Goal: Task Accomplishment & Management: Manage account settings

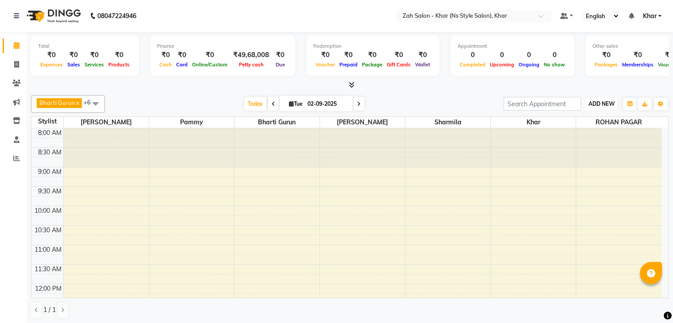
click at [606, 98] on button "ADD NEW Toggle Dropdown" at bounding box center [601, 104] width 31 height 12
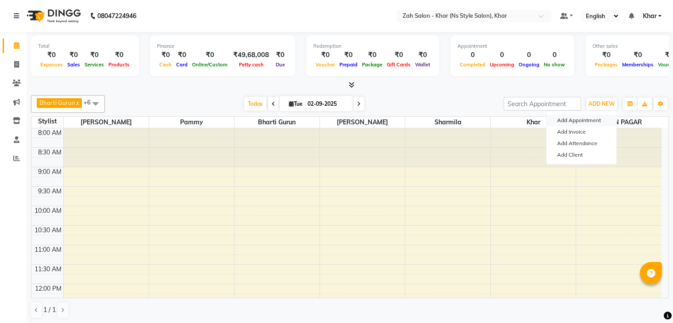
click at [587, 117] on button "Add Appointment" at bounding box center [582, 121] width 70 height 12
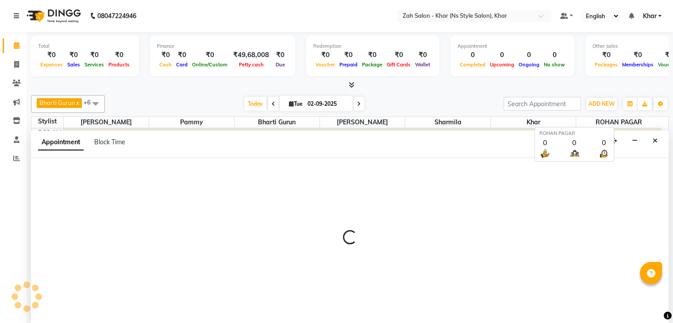
scroll to position [0, 0]
select select "tentative"
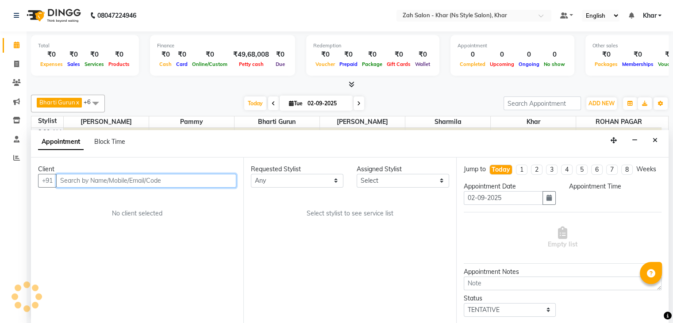
select select "540"
click at [141, 185] on input "text" at bounding box center [146, 181] width 180 height 14
click at [89, 178] on input "text" at bounding box center [146, 181] width 180 height 14
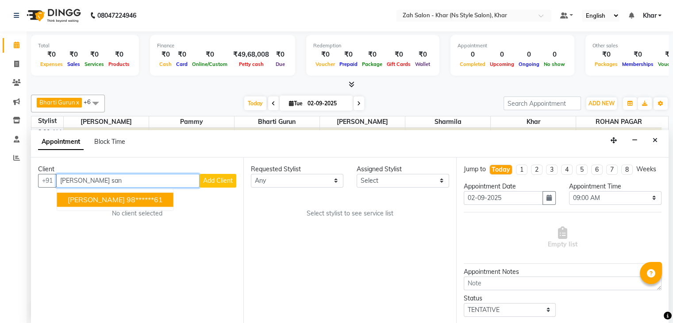
click at [89, 197] on span "Yashi Sanghavi" at bounding box center [96, 199] width 57 height 9
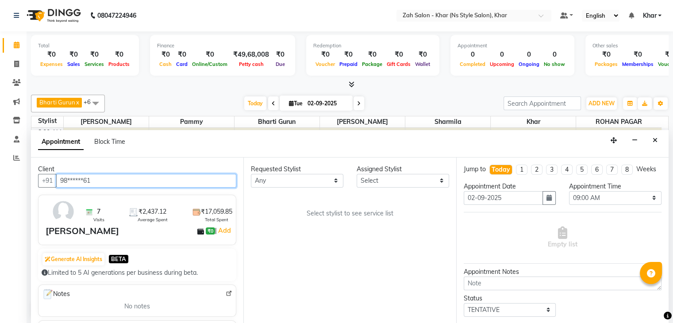
type input "98******61"
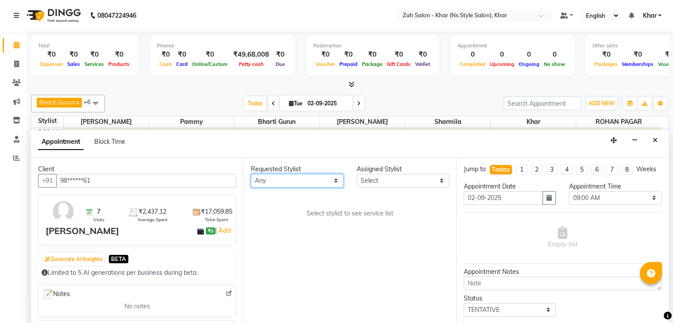
click at [275, 179] on select "Any Bharti Gurun Kalpesh Maheshkar Kavita Bhosale Khar Pammy ROHAN PAGAR Sharmi…" at bounding box center [297, 181] width 92 height 14
select select "38403"
click at [251, 174] on select "Any Bharti Gurun Kalpesh Maheshkar Kavita Bhosale Khar Pammy ROHAN PAGAR Sharmi…" at bounding box center [297, 181] width 92 height 14
select select "38403"
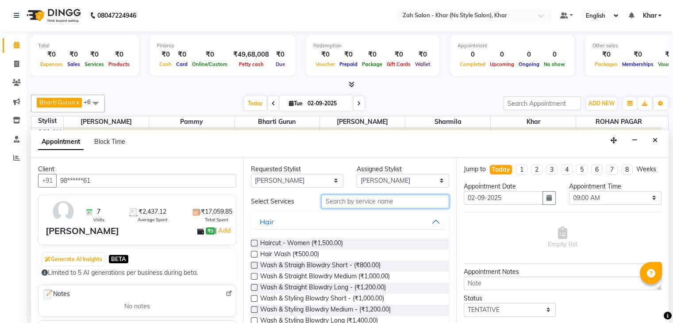
click at [332, 199] on input "text" at bounding box center [384, 202] width 127 height 14
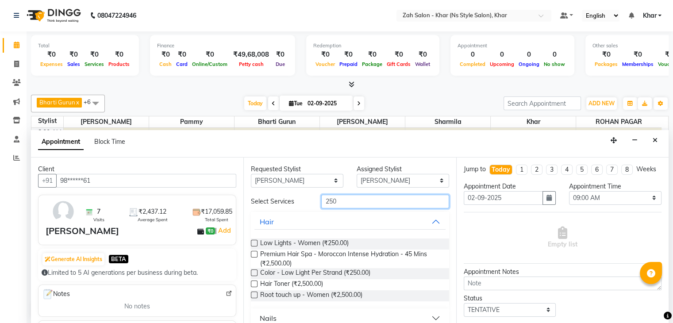
scroll to position [127, 0]
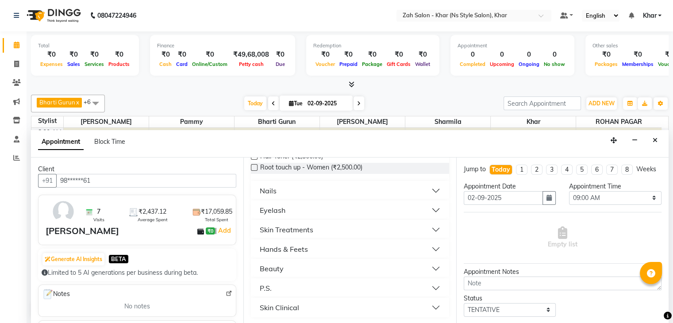
type input "250"
click at [284, 244] on div "Hands & Feets" at bounding box center [284, 249] width 48 height 11
click at [271, 189] on div "Nails" at bounding box center [268, 190] width 17 height 11
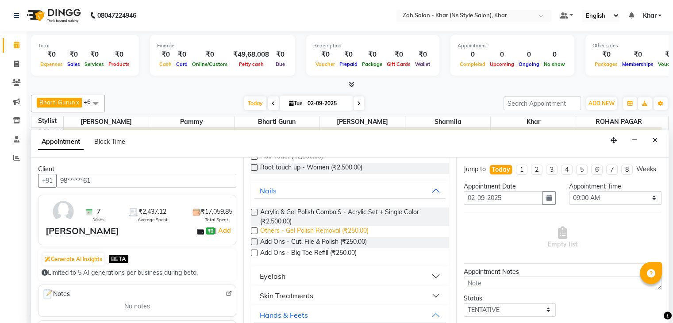
click at [300, 230] on span "Others - Gel Polish Removal (₹250.00)" at bounding box center [314, 231] width 108 height 11
checkbox input "false"
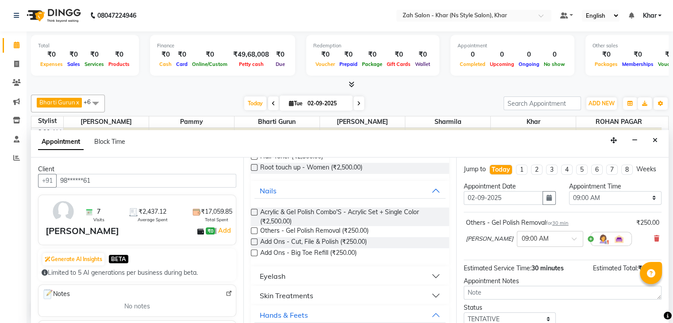
scroll to position [0, 0]
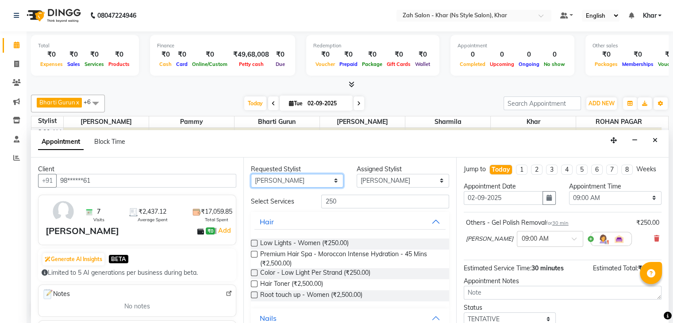
drag, startPoint x: 313, startPoint y: 178, endPoint x: 299, endPoint y: 231, distance: 54.2
click at [299, 231] on div "Requested Stylist Any Bharti Gurun Kalpesh Maheshkar Kavita Bhosale Khar Pammy …" at bounding box center [349, 241] width 212 height 166
select select "38400"
click at [251, 174] on select "Any Bharti Gurun Kalpesh Maheshkar Kavita Bhosale Khar Pammy ROHAN PAGAR Sharmi…" at bounding box center [297, 181] width 92 height 14
select select "38400"
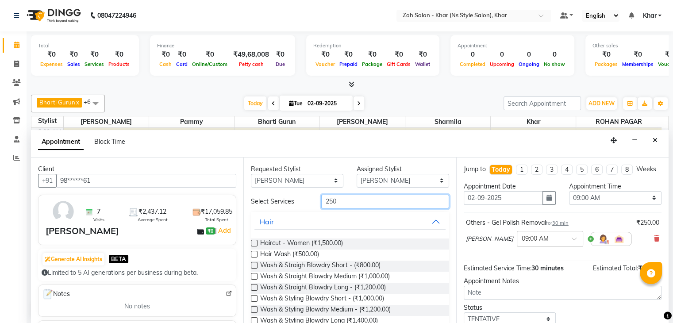
click at [332, 197] on input "250" at bounding box center [384, 202] width 127 height 14
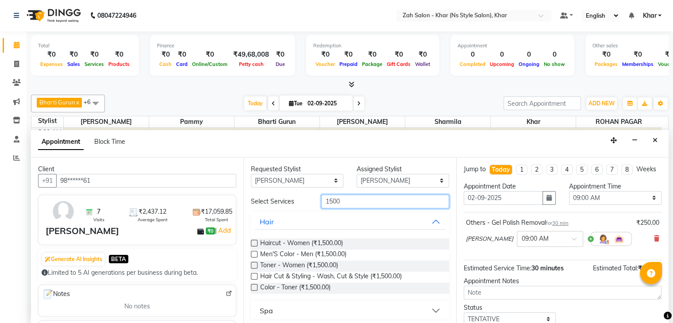
scroll to position [120, 0]
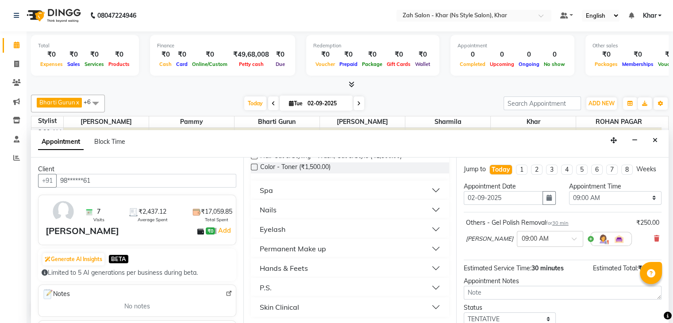
type input "1500"
click at [286, 215] on button "Nails" at bounding box center [349, 210] width 191 height 16
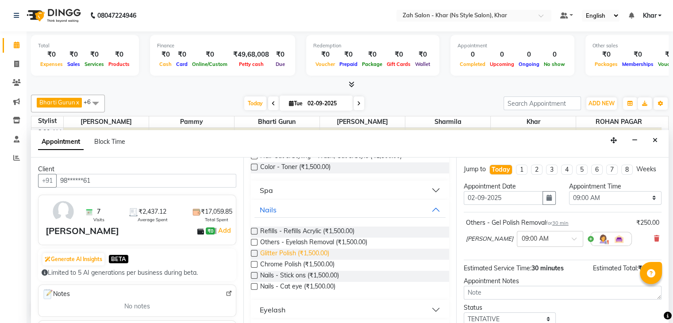
click at [280, 254] on span "Glitter Polish (₹1,500.00)" at bounding box center [294, 254] width 69 height 11
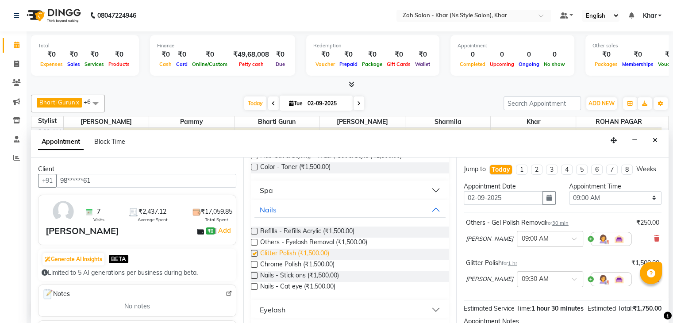
checkbox input "false"
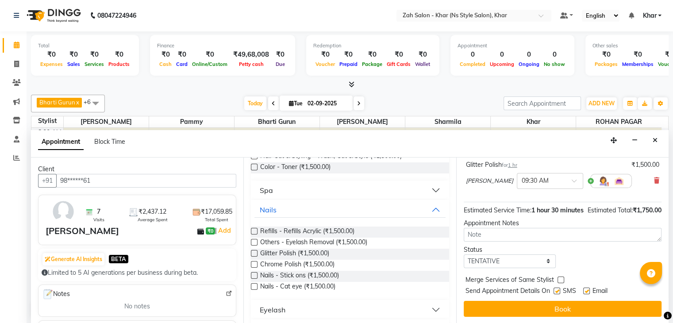
scroll to position [115, 0]
click at [558, 289] on label at bounding box center [557, 291] width 7 height 7
click at [558, 289] on input "checkbox" at bounding box center [557, 292] width 6 height 6
checkbox input "false"
click at [584, 292] on label at bounding box center [586, 291] width 7 height 7
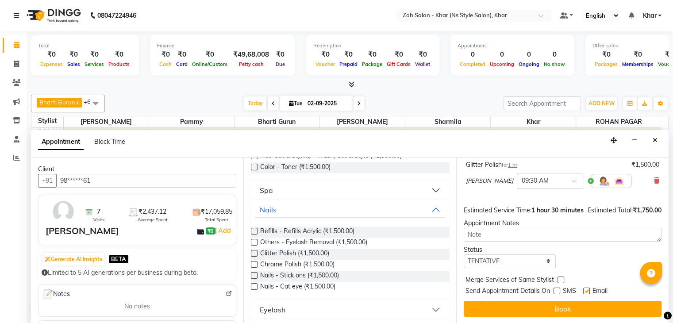
click at [584, 292] on input "checkbox" at bounding box center [586, 292] width 6 height 6
checkbox input "false"
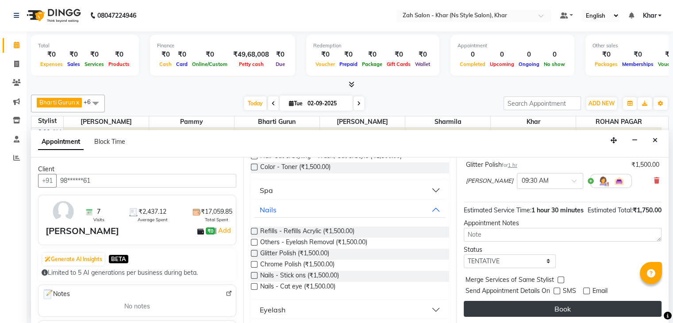
click at [573, 306] on button "Book" at bounding box center [563, 309] width 198 height 16
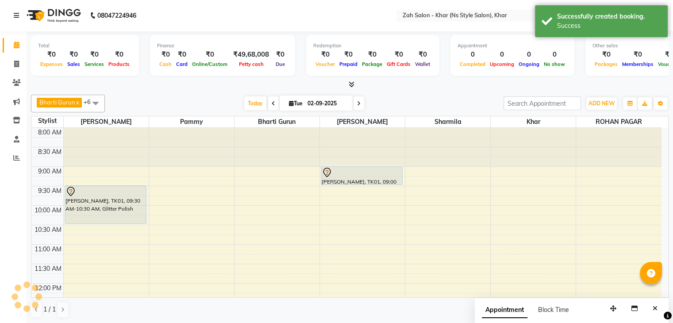
scroll to position [0, 0]
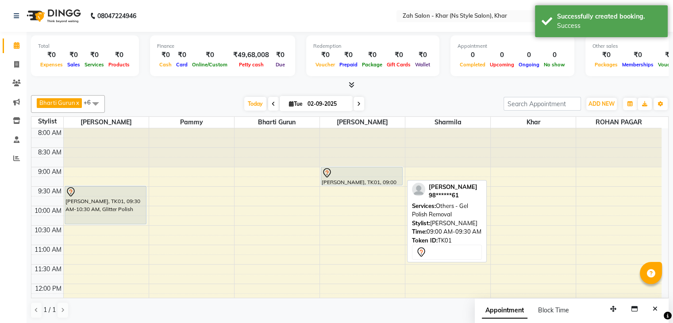
click at [350, 176] on div at bounding box center [362, 173] width 80 height 11
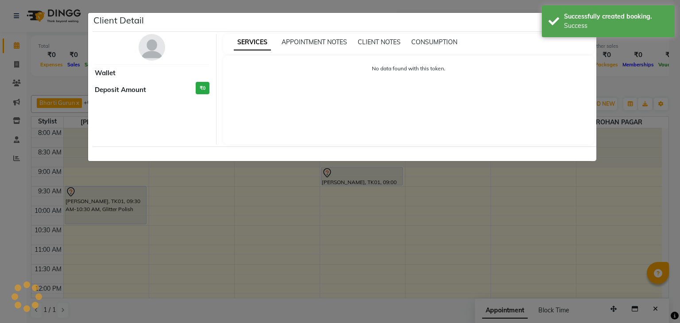
select select "7"
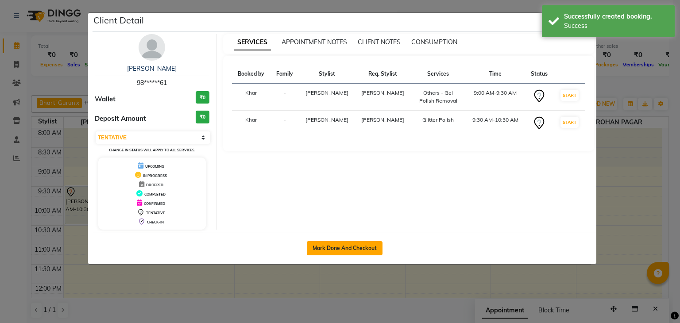
click at [352, 248] on button "Mark Done And Checkout" at bounding box center [345, 248] width 76 height 14
select select "service"
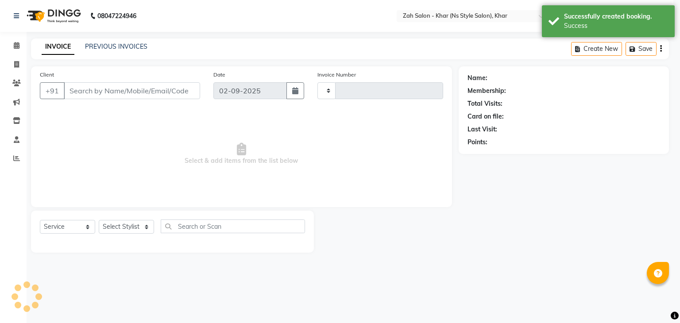
type input "1198"
select select "select"
select select "5619"
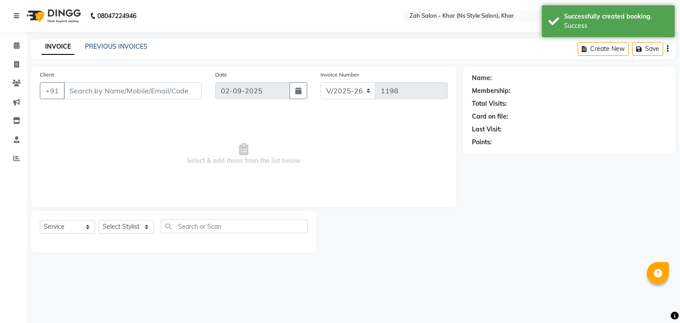
type input "98******61"
select select "38403"
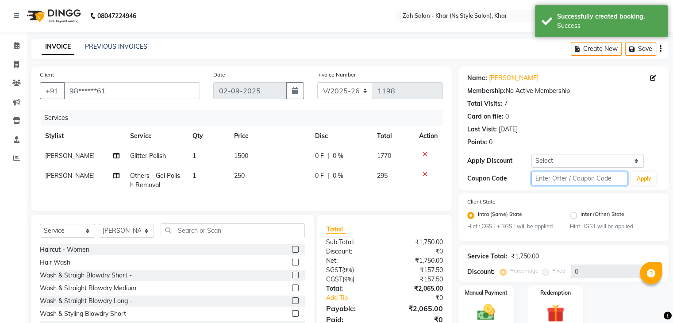
click at [547, 179] on input "text" at bounding box center [579, 179] width 96 height 14
type input "m"
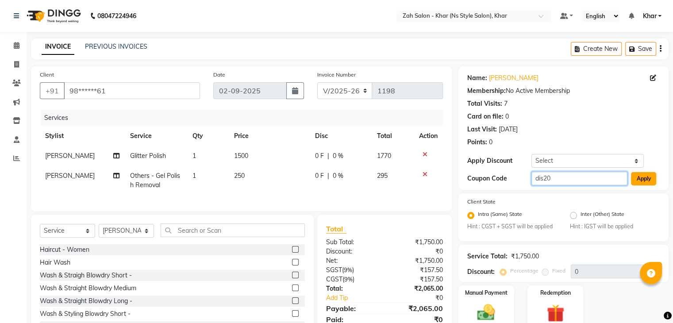
type input "dis20"
click at [638, 178] on button "Apply" at bounding box center [643, 178] width 25 height 13
type input "20"
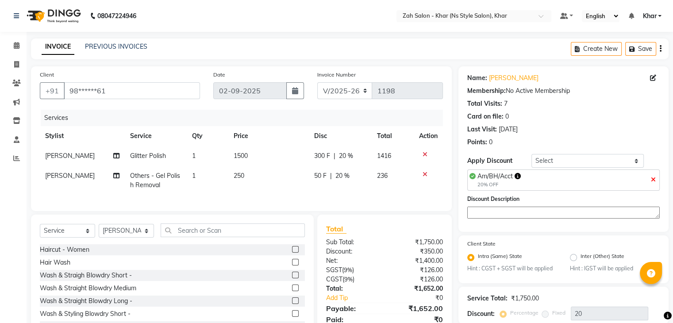
scroll to position [81, 0]
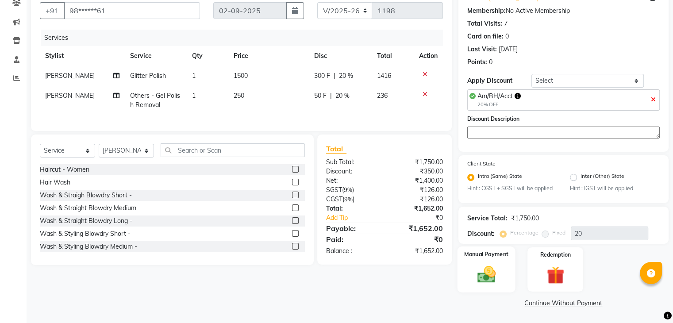
click at [489, 282] on img at bounding box center [486, 274] width 30 height 21
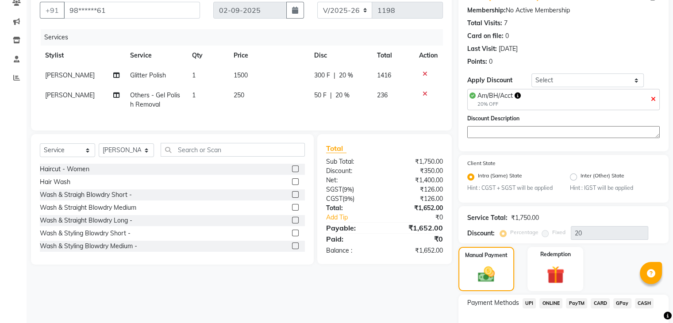
scroll to position [137, 0]
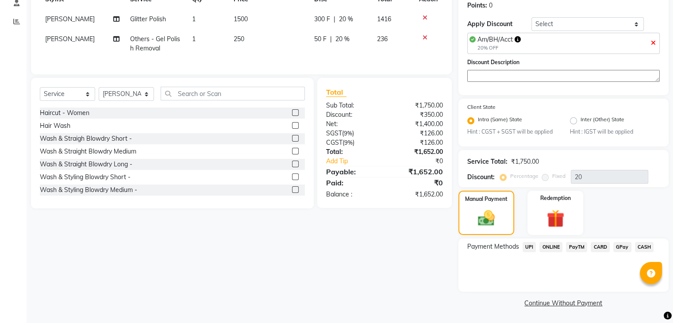
click at [642, 248] on span "CASH" at bounding box center [644, 247] width 19 height 10
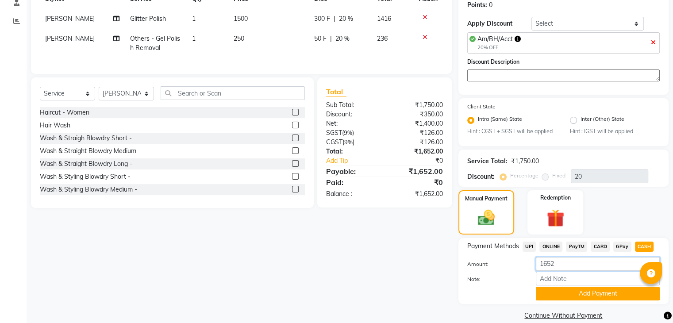
click at [561, 266] on input "1652" at bounding box center [598, 264] width 124 height 14
type input "1000"
click at [568, 296] on button "Add Payment" at bounding box center [598, 294] width 124 height 14
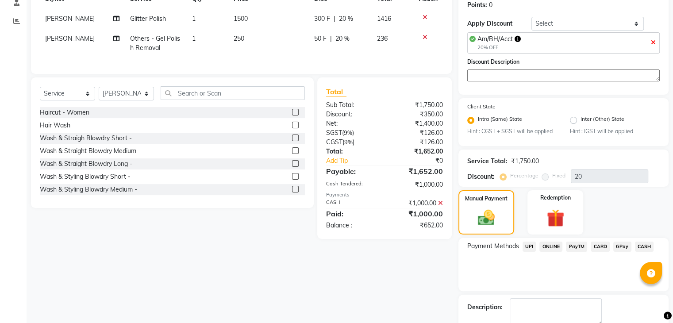
click at [531, 246] on span "UPI" at bounding box center [530, 247] width 14 height 10
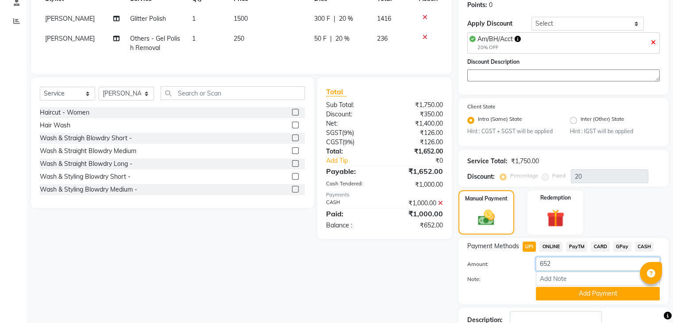
click at [557, 265] on input "652" at bounding box center [598, 264] width 124 height 14
type input "6"
type input "100"
click at [571, 294] on button "Add Payment" at bounding box center [598, 294] width 124 height 14
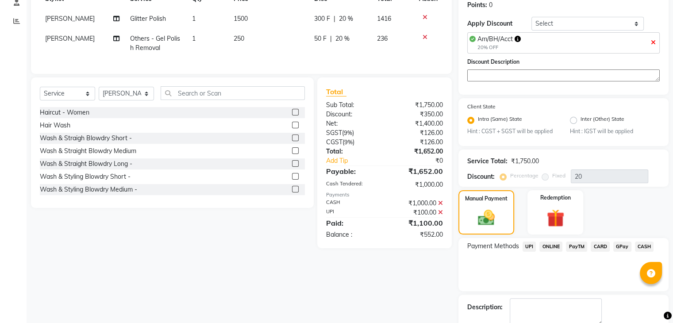
click at [602, 247] on span "CARD" at bounding box center [600, 247] width 19 height 10
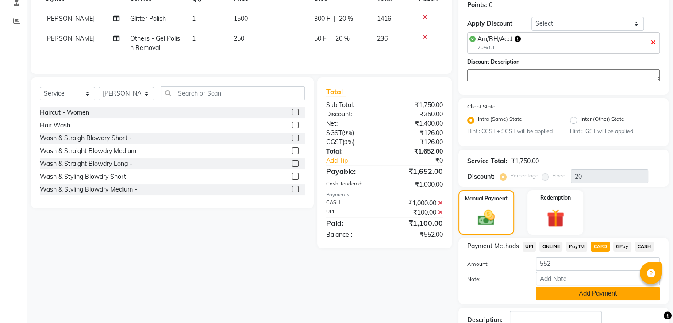
click at [573, 289] on button "Add Payment" at bounding box center [598, 294] width 124 height 14
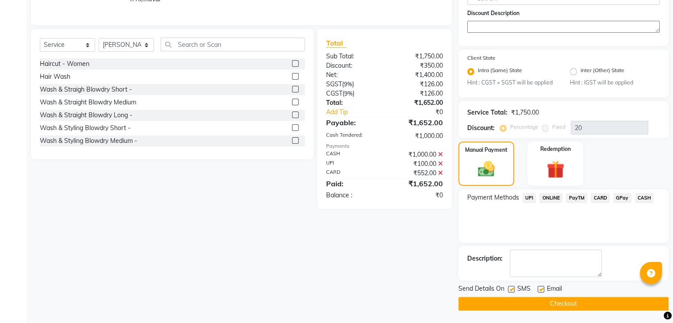
scroll to position [187, 0]
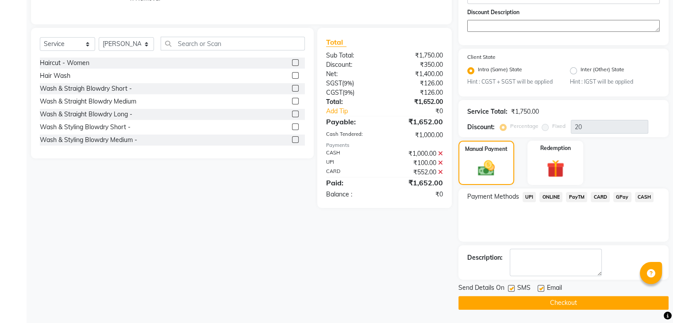
click at [587, 309] on button "Checkout" at bounding box center [563, 303] width 210 height 14
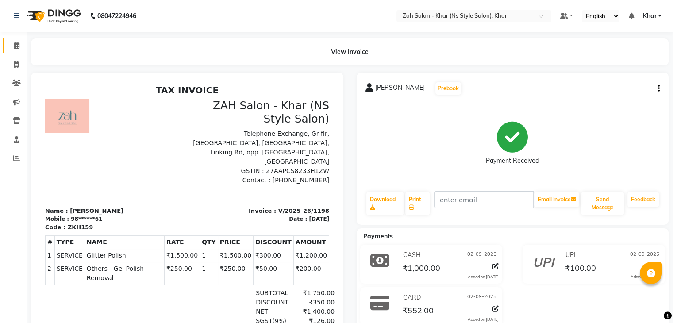
click at [4, 45] on link "Calendar" at bounding box center [13, 45] width 21 height 15
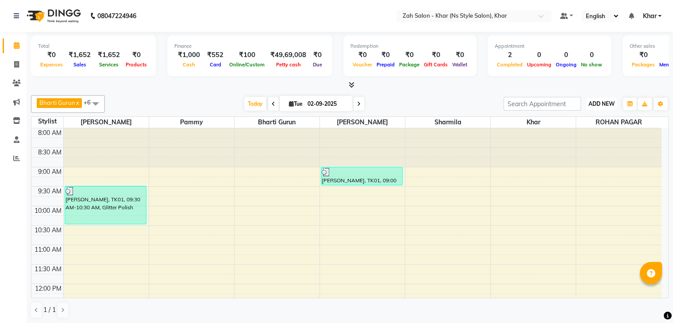
click at [597, 109] on button "ADD NEW Toggle Dropdown" at bounding box center [601, 104] width 31 height 12
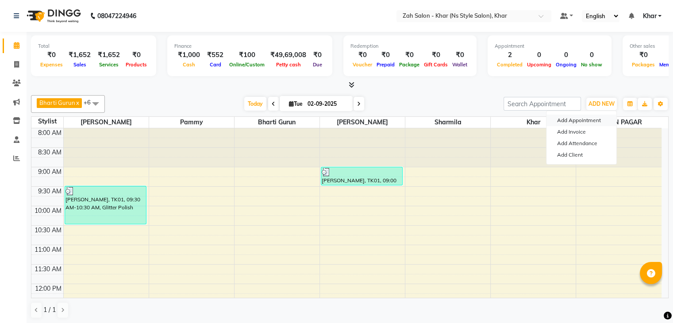
click at [591, 120] on button "Add Appointment" at bounding box center [582, 121] width 70 height 12
select select "tentative"
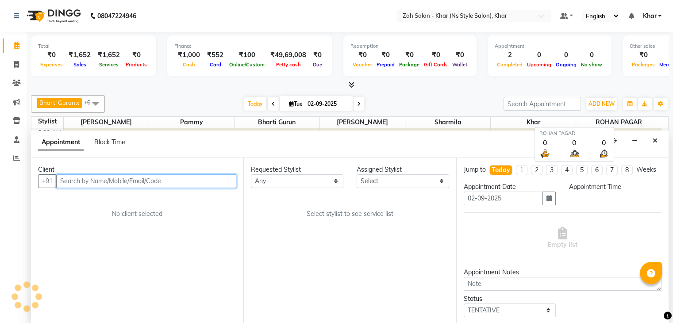
scroll to position [0, 0]
select select "540"
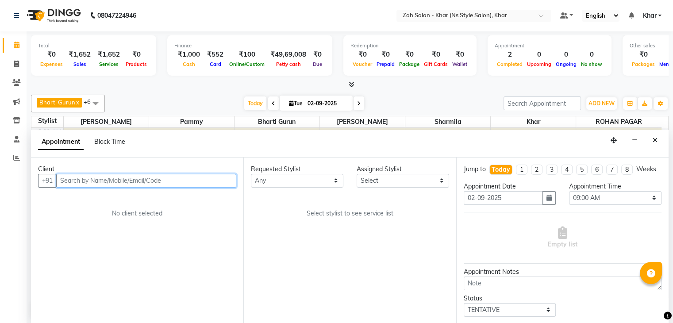
click at [217, 175] on input "text" at bounding box center [146, 181] width 180 height 14
click at [74, 176] on input "riushina shah" at bounding box center [127, 181] width 143 height 14
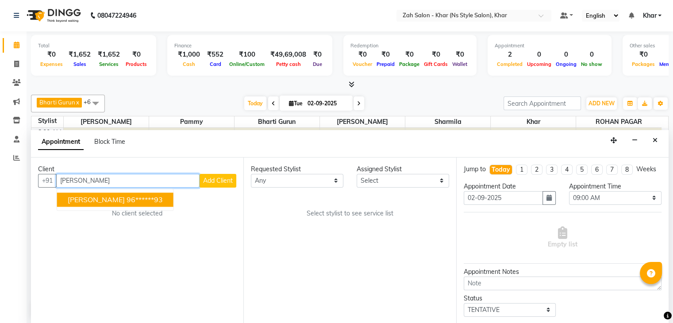
click at [74, 176] on input "rina shah" at bounding box center [127, 181] width 143 height 14
type input "r"
click at [79, 181] on input "rushiina shah" at bounding box center [127, 181] width 143 height 14
click at [82, 198] on span "rushina shah" at bounding box center [96, 199] width 57 height 9
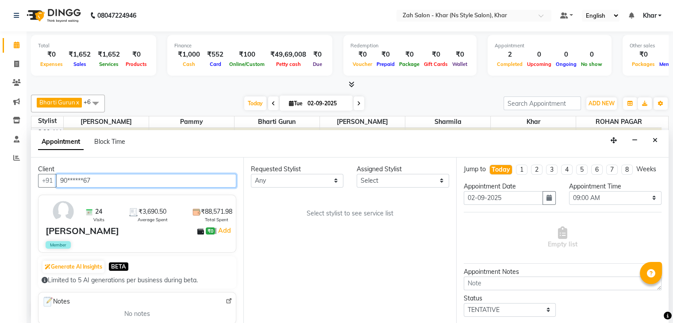
type input "90******67"
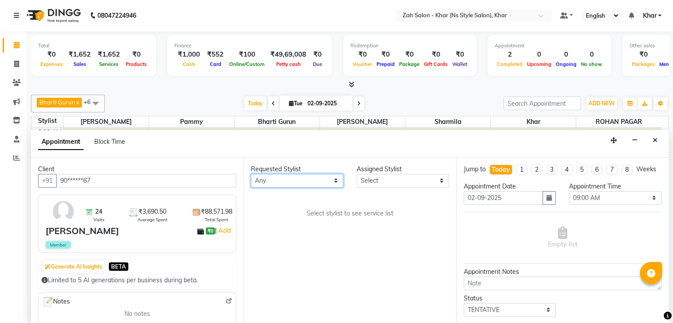
click at [283, 180] on select "Any Bharti Gurun Kalpesh Maheshkar Kavita Bhosale Khar Pammy ROHAN PAGAR Sharmi…" at bounding box center [297, 181] width 92 height 14
select select "38400"
click at [251, 174] on select "Any Bharti Gurun Kalpesh Maheshkar Kavita Bhosale Khar Pammy ROHAN PAGAR Sharmi…" at bounding box center [297, 181] width 92 height 14
select select "38400"
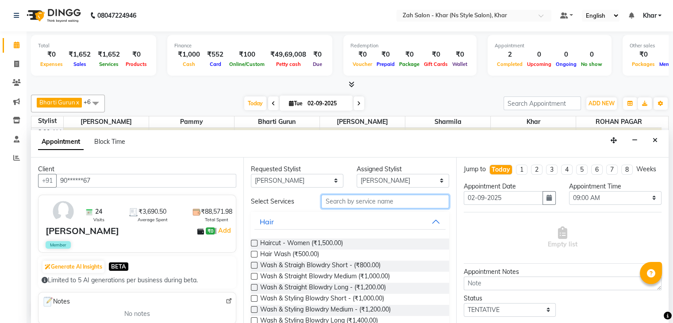
click at [331, 204] on input "text" at bounding box center [384, 202] width 127 height 14
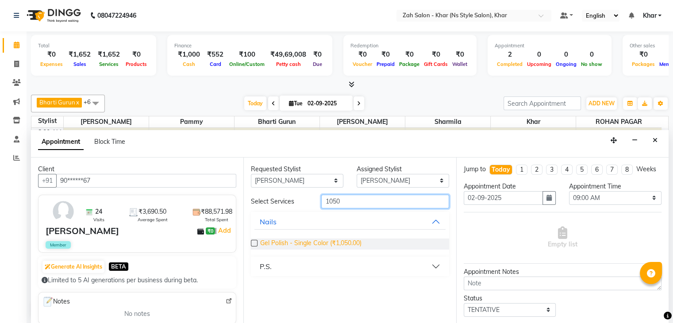
type input "1050"
click at [312, 241] on span "Gel Polish - Single Color (₹1,050.00)" at bounding box center [310, 244] width 101 height 11
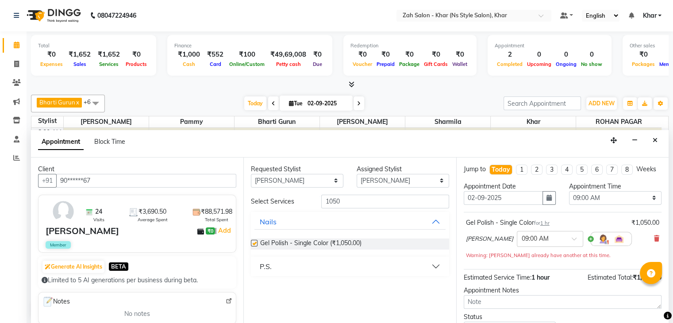
checkbox input "false"
click at [338, 199] on input "1050" at bounding box center [384, 202] width 127 height 14
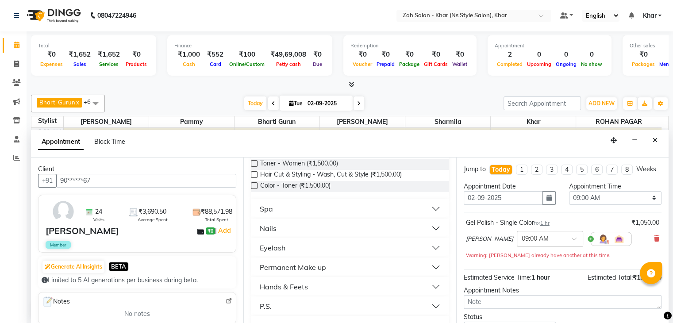
scroll to position [120, 0]
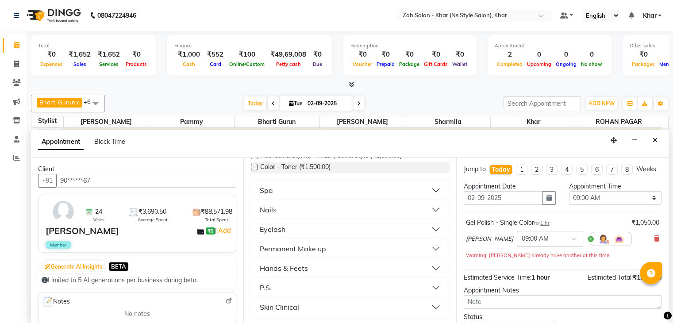
type input "1500"
click at [273, 212] on div "Nails" at bounding box center [268, 209] width 17 height 11
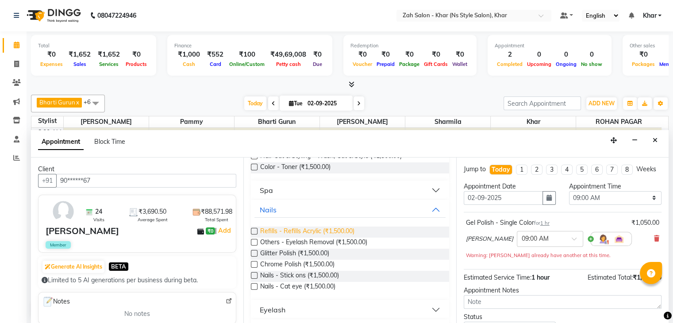
click at [289, 227] on span "Refills - Refills Acrylic (₹1,500.00)" at bounding box center [307, 232] width 94 height 11
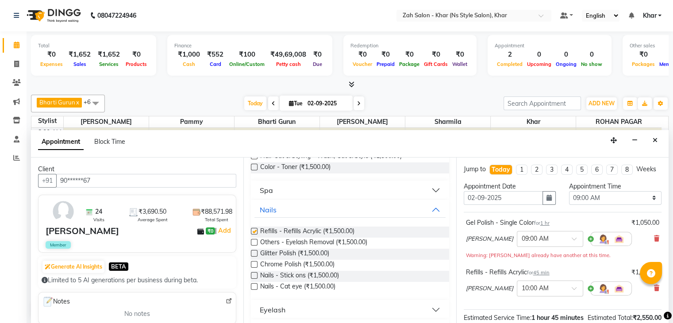
checkbox input "false"
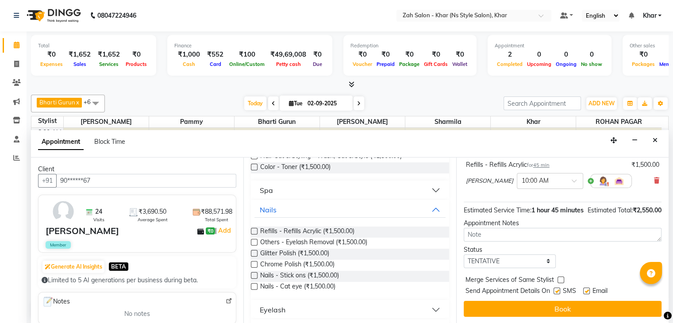
scroll to position [125, 0]
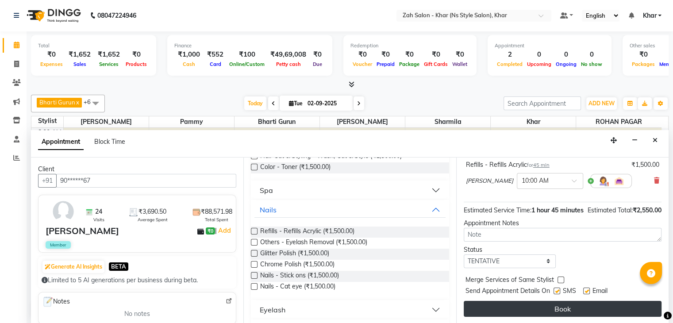
click at [611, 304] on button "Book" at bounding box center [563, 309] width 198 height 16
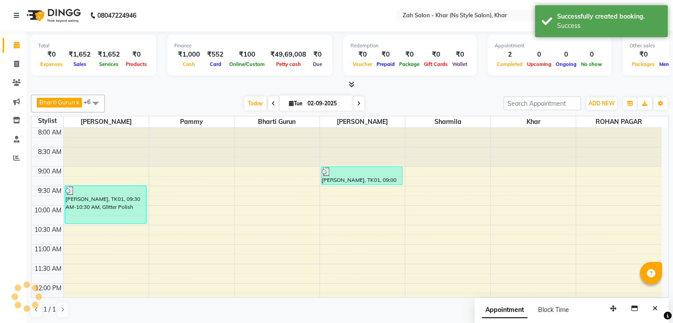
scroll to position [0, 0]
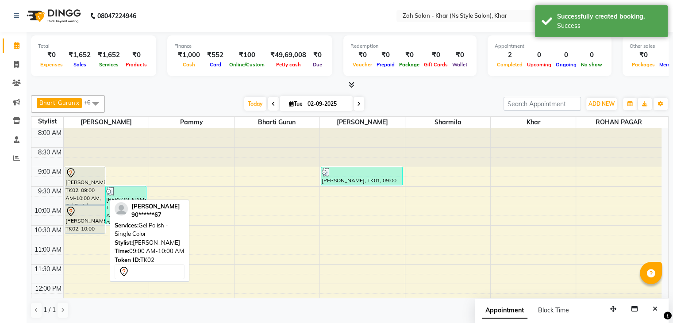
click at [88, 198] on div "[PERSON_NAME], TK02, 09:00 AM-10:00 AM, Gel Polish - Single Color" at bounding box center [85, 185] width 40 height 37
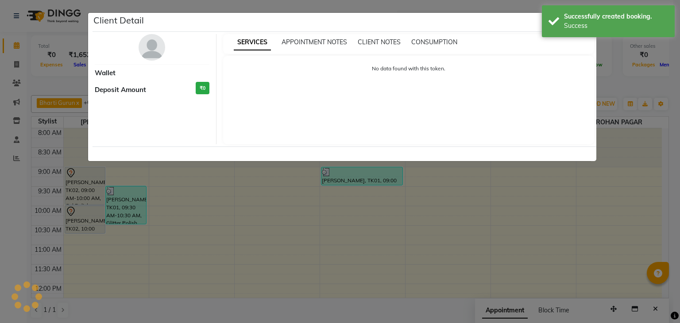
select select "7"
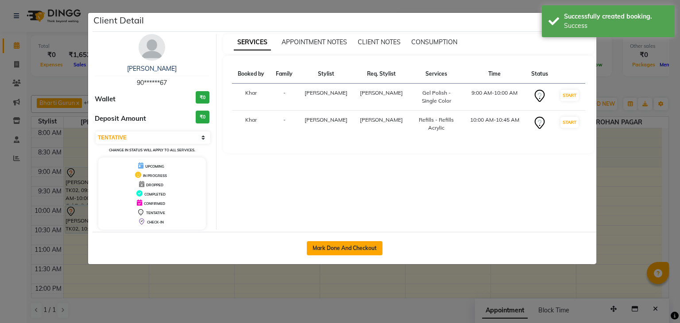
click at [356, 248] on button "Mark Done And Checkout" at bounding box center [345, 248] width 76 height 14
select select "5619"
select select "service"
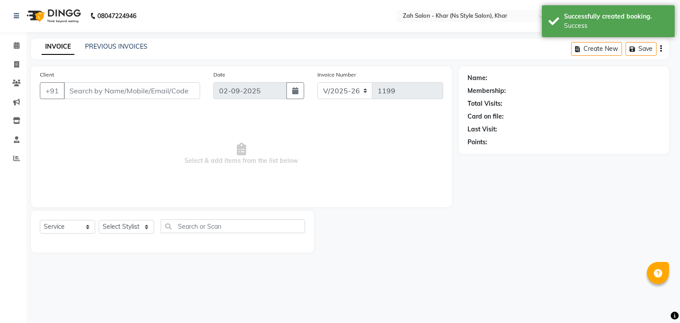
select select "3"
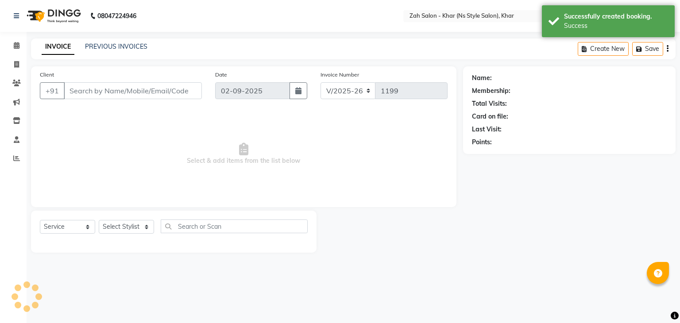
type input "90******67"
select select "38400"
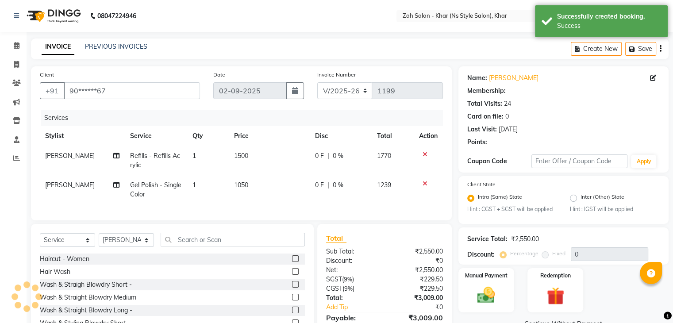
select select "1: Object"
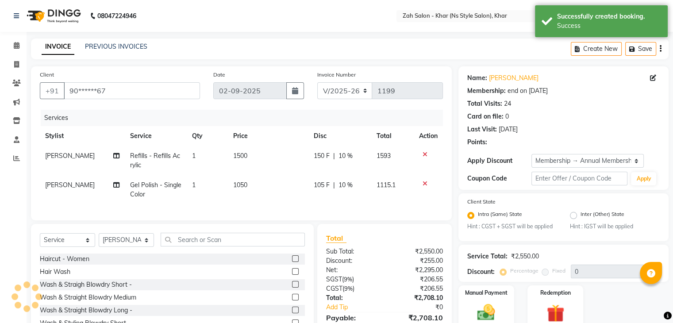
type input "10"
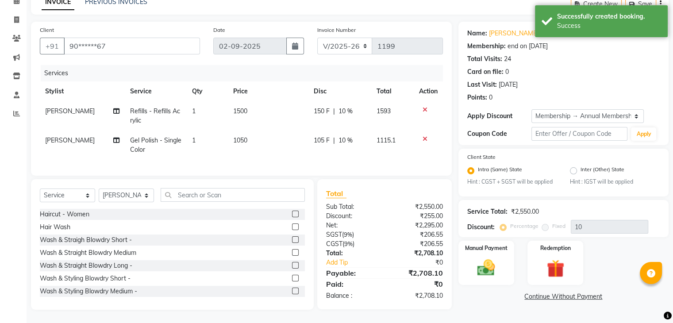
scroll to position [52, 0]
click at [458, 260] on div "Manual Payment" at bounding box center [486, 263] width 58 height 46
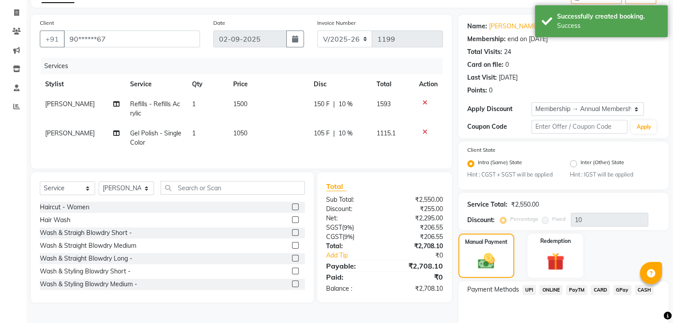
scroll to position [96, 0]
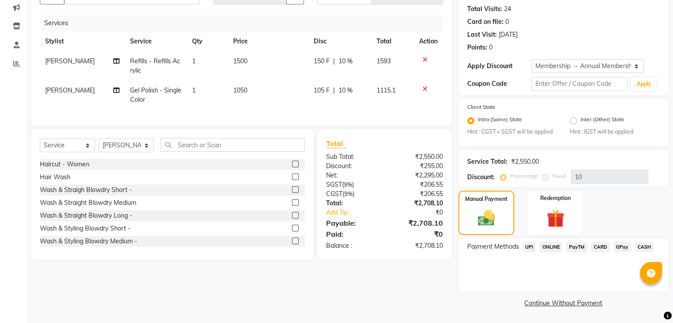
click at [598, 244] on span "CARD" at bounding box center [600, 247] width 19 height 10
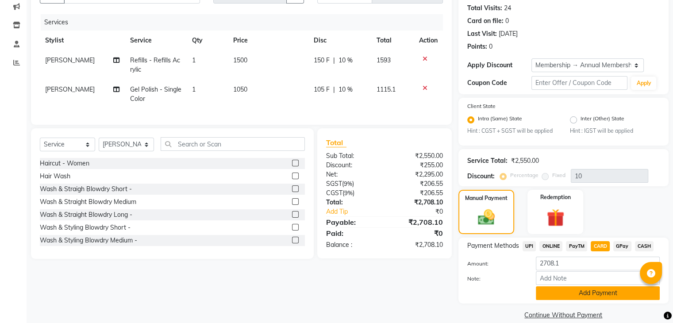
click at [588, 293] on button "Add Payment" at bounding box center [598, 293] width 124 height 14
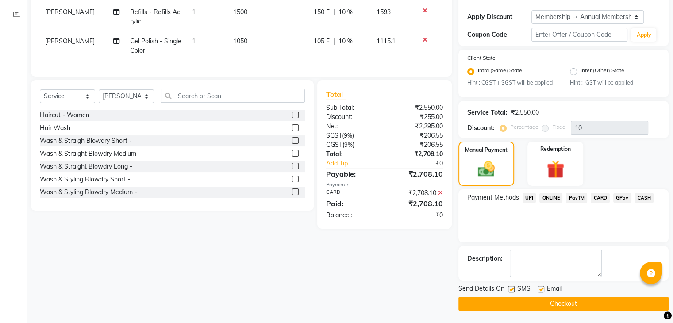
scroll to position [145, 0]
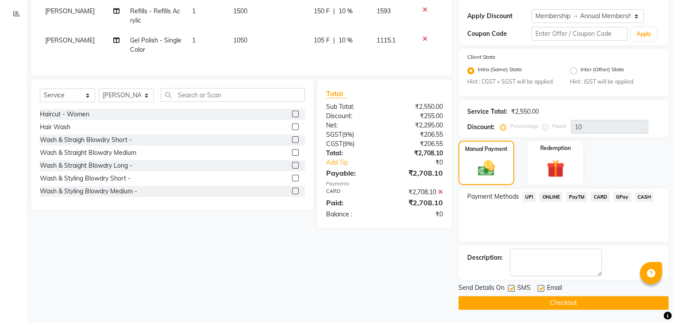
click at [590, 297] on button "Checkout" at bounding box center [563, 303] width 210 height 14
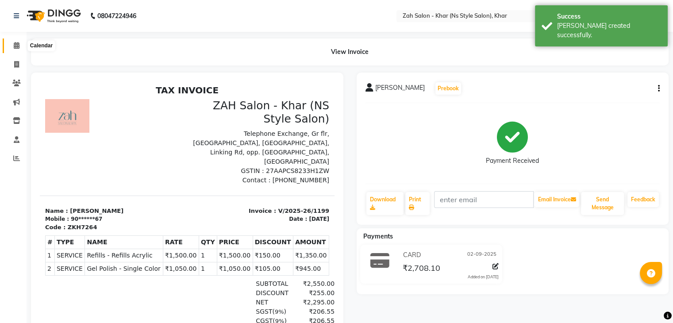
click at [11, 45] on span at bounding box center [16, 46] width 15 height 10
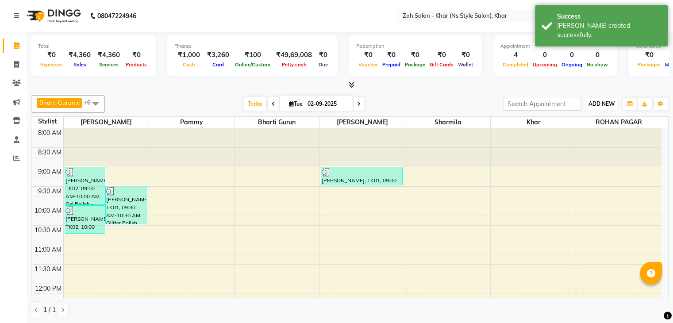
click at [597, 101] on span "ADD NEW" at bounding box center [602, 103] width 26 height 7
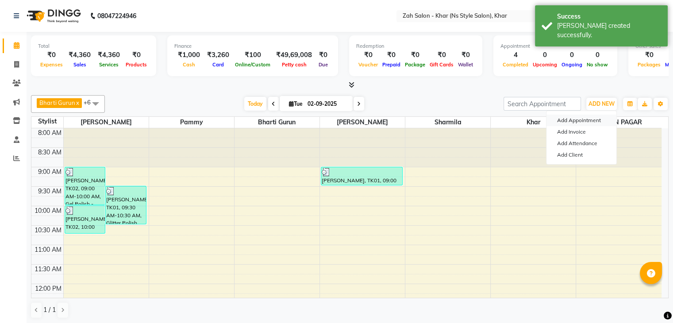
click at [575, 121] on button "Add Appointment" at bounding box center [582, 121] width 70 height 12
select select "tentative"
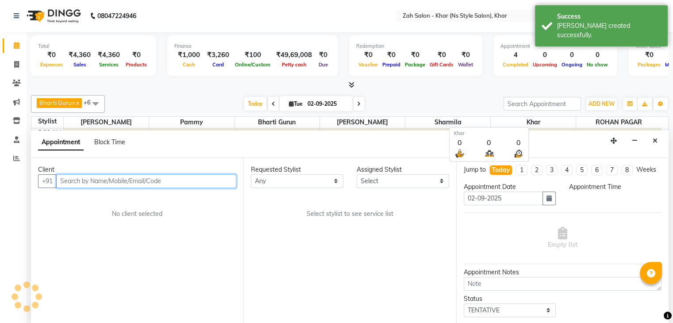
scroll to position [0, 0]
select select "540"
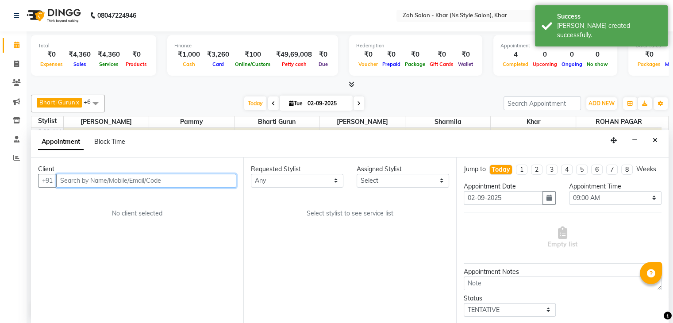
click at [147, 180] on input "text" at bounding box center [146, 181] width 180 height 14
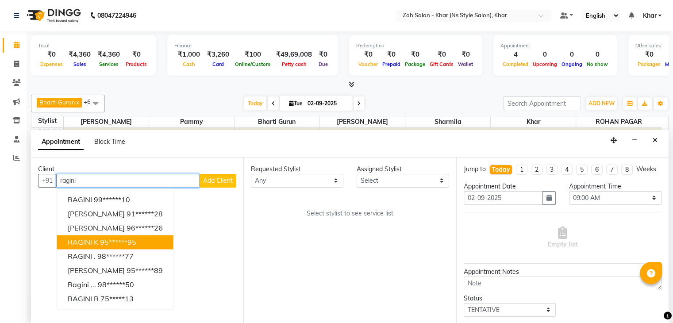
click at [119, 243] on ngb-highlight "95******95" at bounding box center [118, 242] width 36 height 9
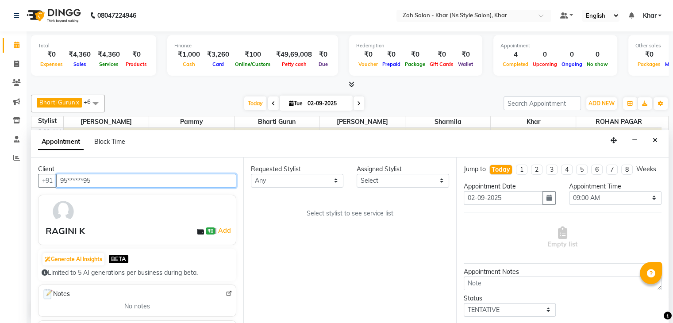
type input "95******95"
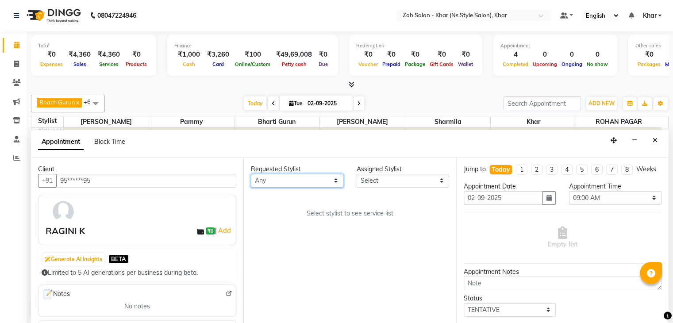
drag, startPoint x: 281, startPoint y: 179, endPoint x: 269, endPoint y: 202, distance: 25.7
click at [269, 202] on div "Requested Stylist Any Bharti Gurun Kalpesh Maheshkar Kavita Bhosale Khar Pammy …" at bounding box center [349, 241] width 212 height 166
select select "38402"
click at [251, 174] on select "Any Bharti Gurun Kalpesh Maheshkar Kavita Bhosale Khar Pammy ROHAN PAGAR Sharmi…" at bounding box center [297, 181] width 92 height 14
select select "38402"
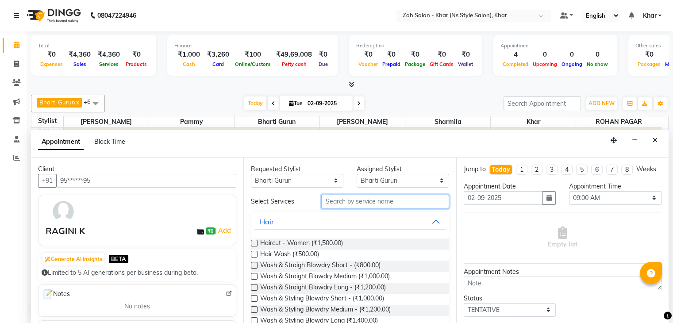
click at [327, 200] on input "text" at bounding box center [384, 202] width 127 height 14
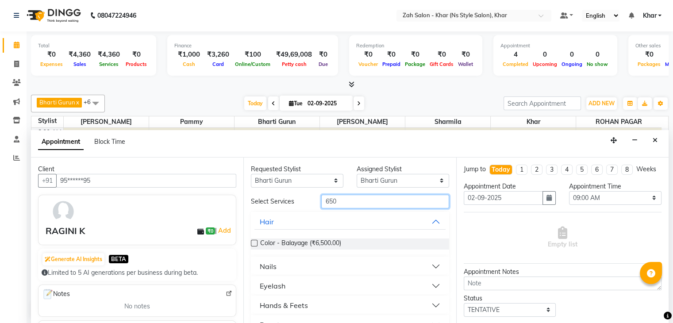
type input "650"
click at [282, 272] on button "Nails" at bounding box center [349, 266] width 191 height 16
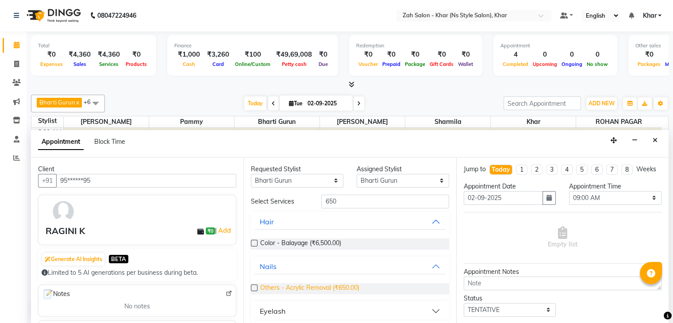
click at [328, 289] on span "Others - Acrylic Removal (₹650.00)" at bounding box center [309, 288] width 99 height 11
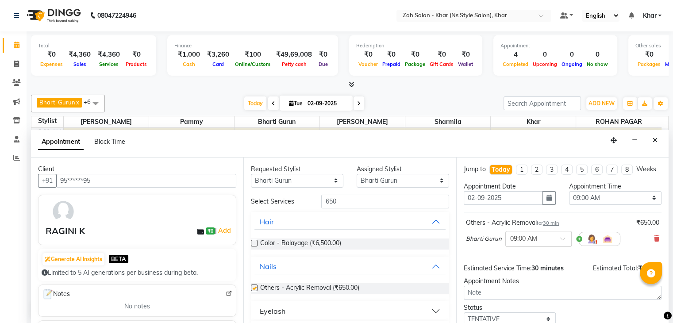
checkbox input "false"
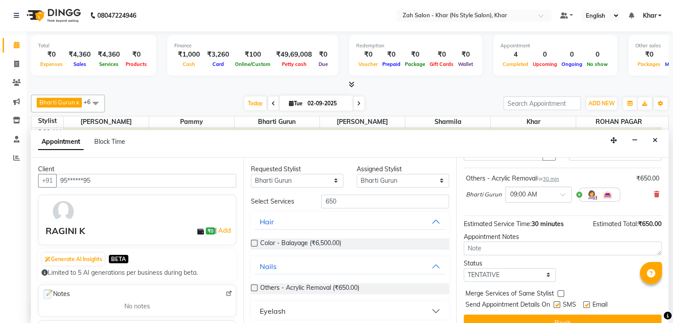
scroll to position [66, 0]
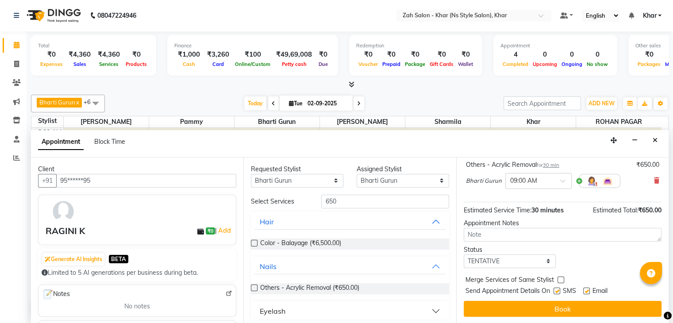
click at [558, 289] on label at bounding box center [557, 291] width 7 height 7
click at [558, 289] on input "checkbox" at bounding box center [557, 292] width 6 height 6
checkbox input "false"
click at [586, 291] on label at bounding box center [586, 291] width 7 height 7
click at [586, 291] on input "checkbox" at bounding box center [586, 292] width 6 height 6
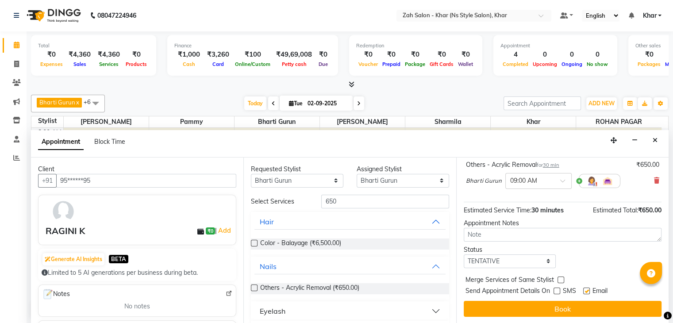
checkbox input "false"
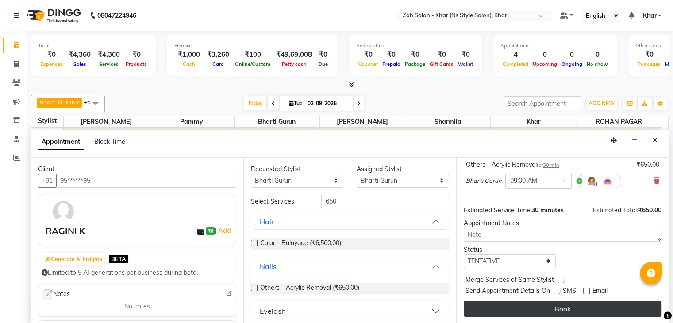
click at [582, 303] on button "Book" at bounding box center [563, 309] width 198 height 16
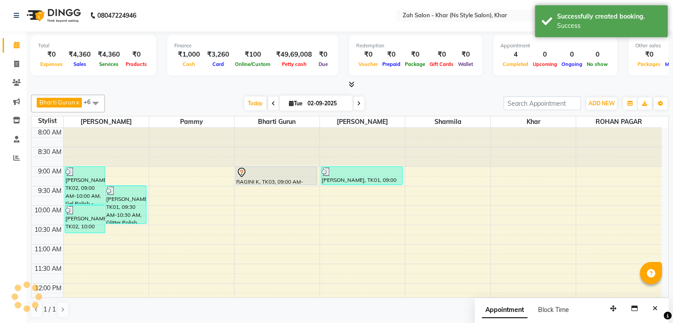
scroll to position [0, 0]
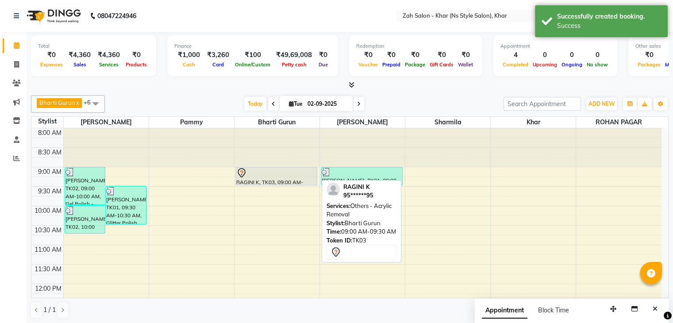
click at [277, 179] on div "RAGINI K, TK03, 09:00 AM-09:30 AM, Others - Acrylic Removal" at bounding box center [276, 176] width 81 height 18
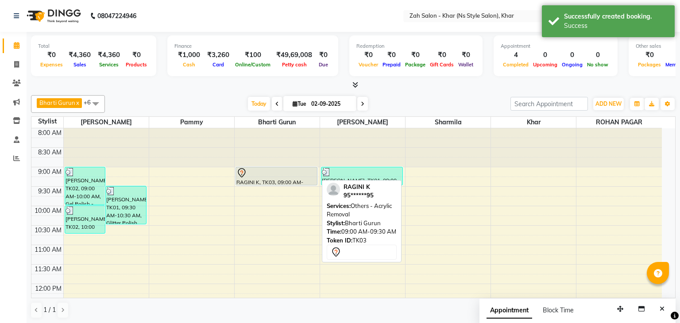
select select "7"
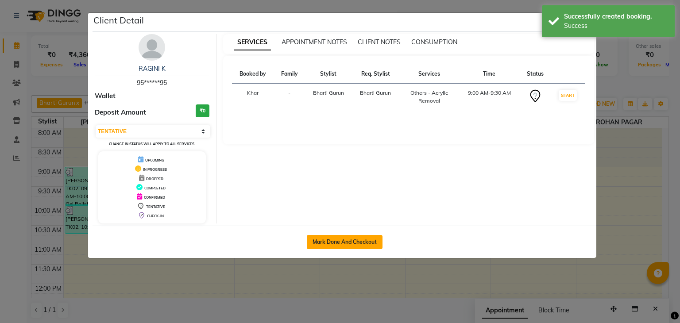
click at [336, 237] on button "Mark Done And Checkout" at bounding box center [345, 242] width 76 height 14
select select "service"
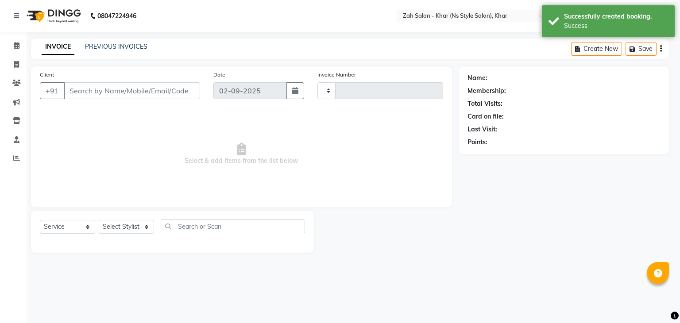
type input "1200"
select select "3"
select select "5619"
type input "95******95"
select select "38402"
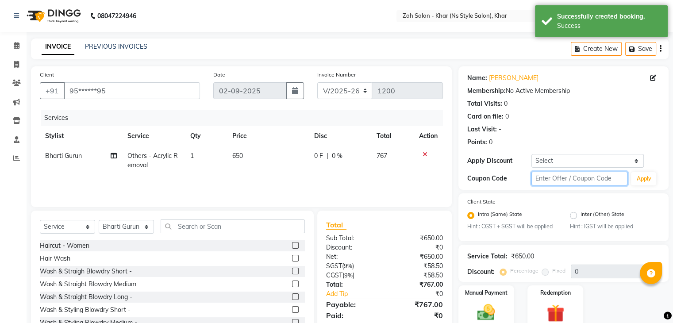
click at [537, 176] on input "text" at bounding box center [579, 179] width 96 height 14
type input "mg10"
click at [643, 179] on button "Apply" at bounding box center [643, 178] width 25 height 13
type input "10"
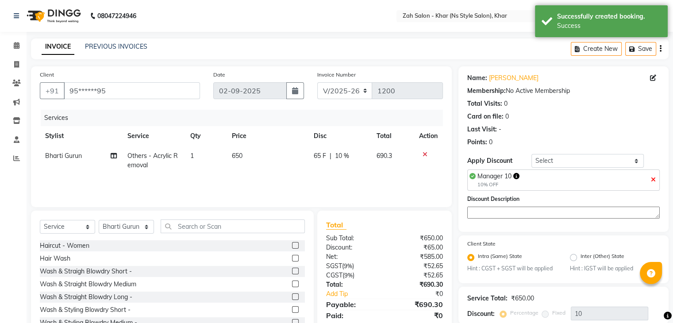
scroll to position [81, 0]
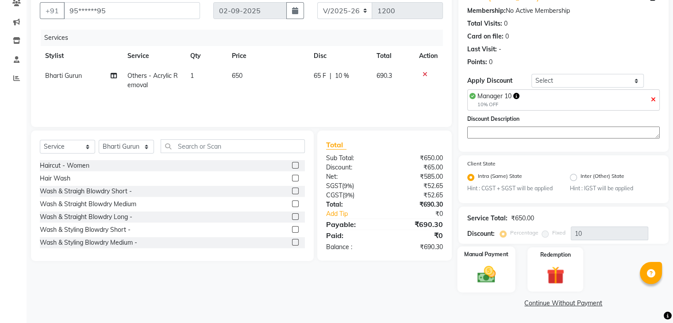
click at [495, 254] on label "Manual Payment" at bounding box center [486, 254] width 44 height 8
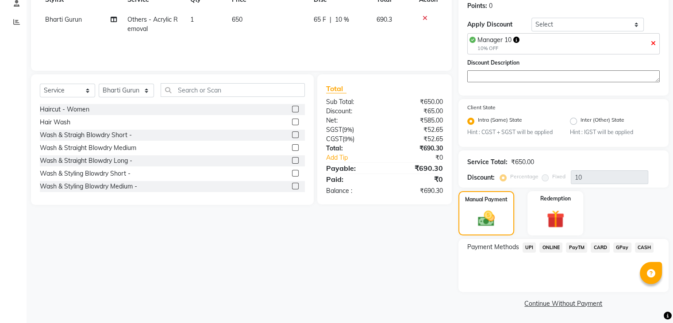
scroll to position [137, 0]
click at [532, 246] on span "UPI" at bounding box center [530, 247] width 14 height 10
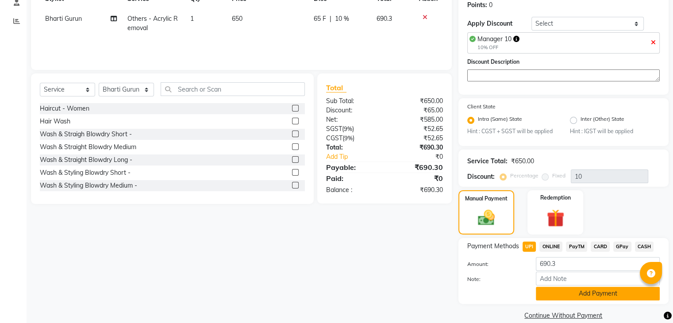
click at [573, 292] on button "Add Payment" at bounding box center [598, 294] width 124 height 14
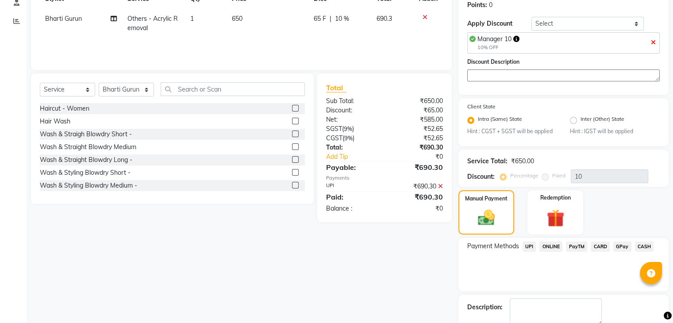
scroll to position [187, 0]
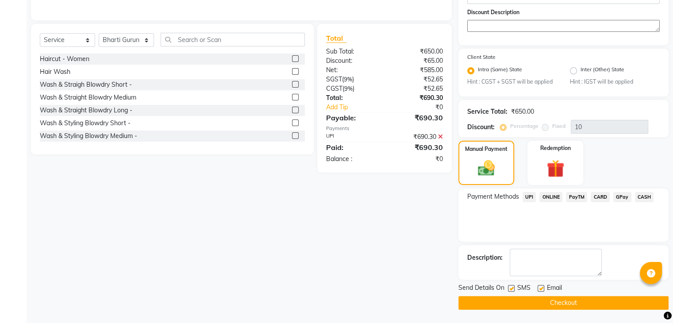
click at [601, 305] on button "Checkout" at bounding box center [563, 303] width 210 height 14
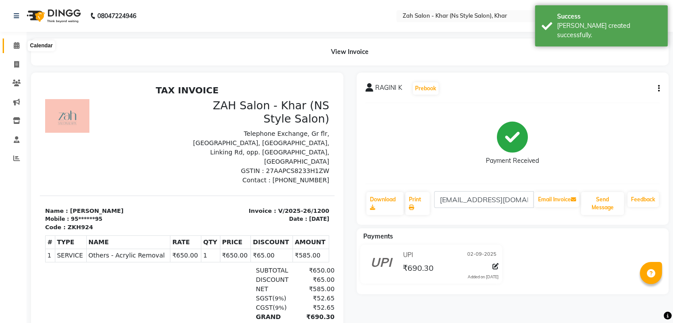
click at [14, 48] on icon at bounding box center [17, 45] width 6 height 7
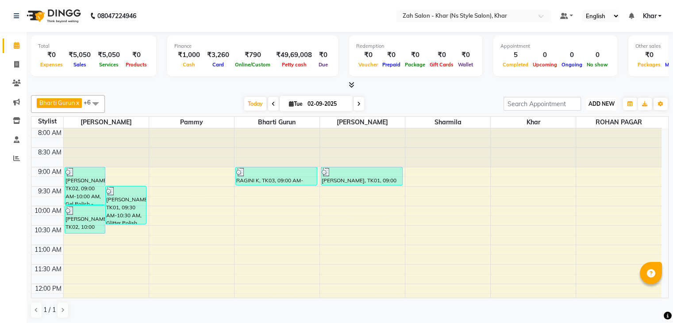
click at [598, 102] on span "ADD NEW" at bounding box center [602, 103] width 26 height 7
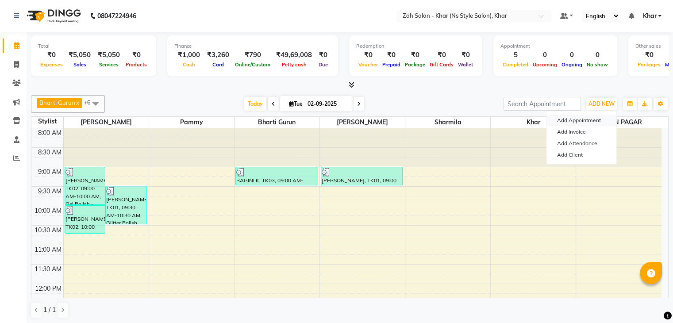
click at [570, 122] on button "Add Appointment" at bounding box center [582, 121] width 70 height 12
select select "540"
select select "tentative"
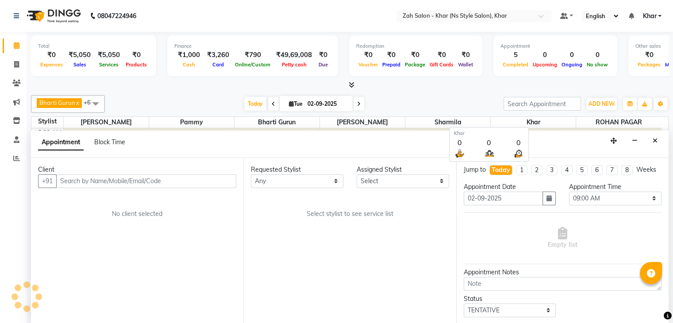
scroll to position [0, 0]
click at [172, 181] on input "text" at bounding box center [146, 181] width 180 height 14
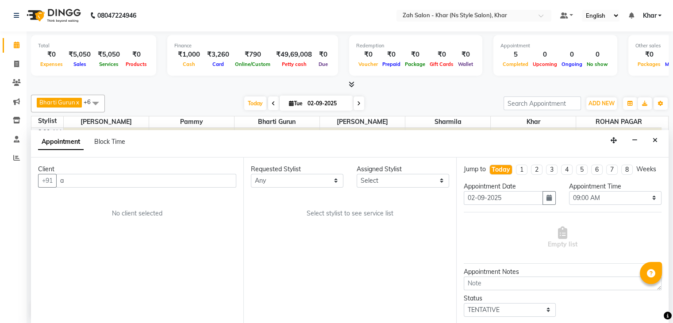
click at [119, 194] on div "Client +91 a No client selected" at bounding box center [137, 241] width 212 height 166
click at [84, 186] on input "a" at bounding box center [146, 181] width 180 height 14
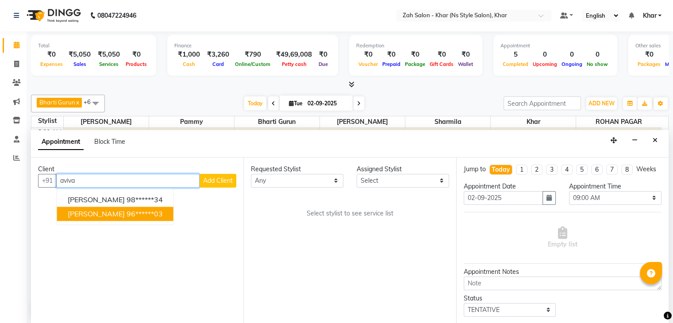
click at [85, 220] on ngb-typeahead-window "Manisha Mehta 98******34 Aviva Lobo 96******03" at bounding box center [115, 207] width 117 height 36
click at [92, 212] on span "Aviva Lobo" at bounding box center [96, 213] width 57 height 9
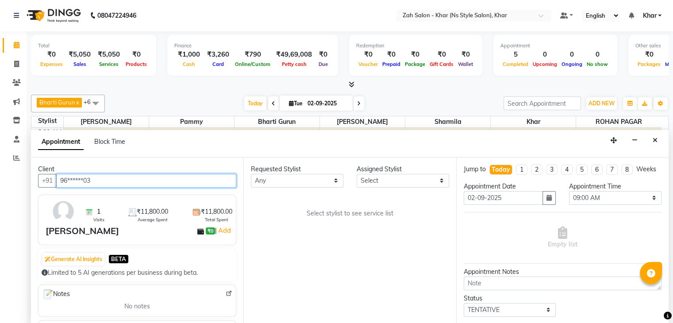
type input "96******03"
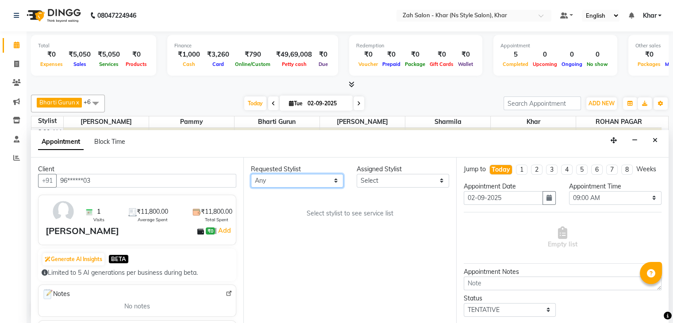
click at [287, 181] on select "Any Bharti Gurun Kalpesh Maheshkar Kavita Bhosale Khar Pammy ROHAN PAGAR Sharmi…" at bounding box center [297, 181] width 92 height 14
select select "38400"
click at [251, 174] on select "Any Bharti Gurun Kalpesh Maheshkar Kavita Bhosale Khar Pammy ROHAN PAGAR Sharmi…" at bounding box center [297, 181] width 92 height 14
select select "38400"
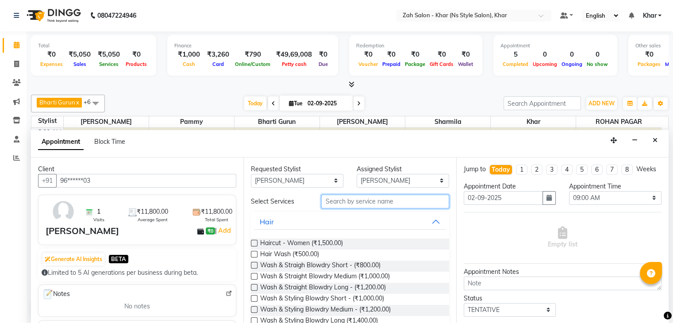
click at [322, 200] on input "text" at bounding box center [384, 202] width 127 height 14
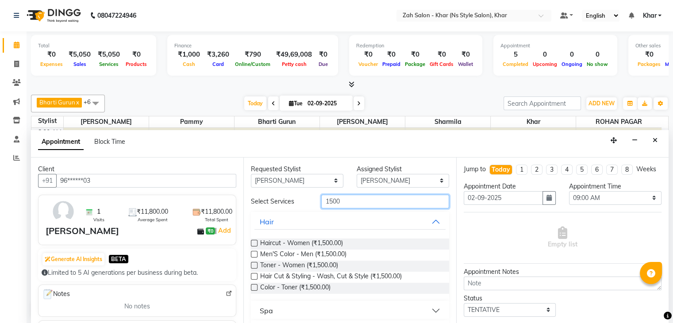
scroll to position [120, 0]
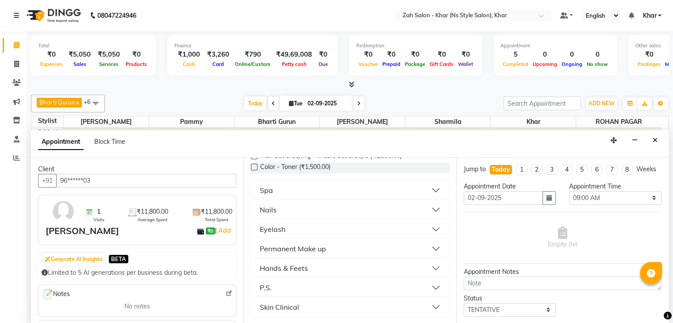
type input "1500"
click at [282, 211] on button "Nails" at bounding box center [349, 210] width 191 height 16
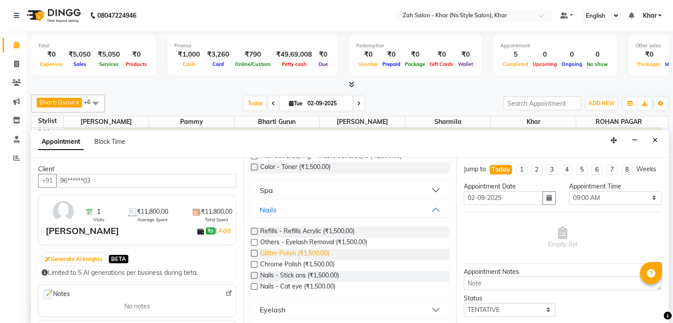
click at [273, 255] on span "Glitter Polish (₹1,500.00)" at bounding box center [294, 254] width 69 height 11
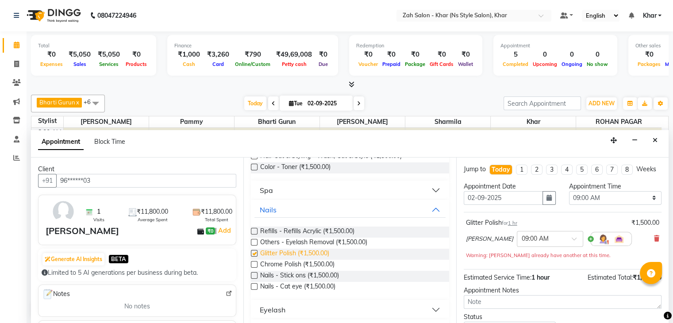
checkbox input "false"
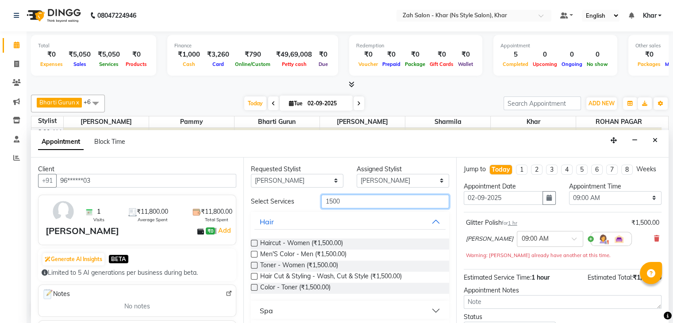
click at [335, 202] on input "1500" at bounding box center [384, 202] width 127 height 14
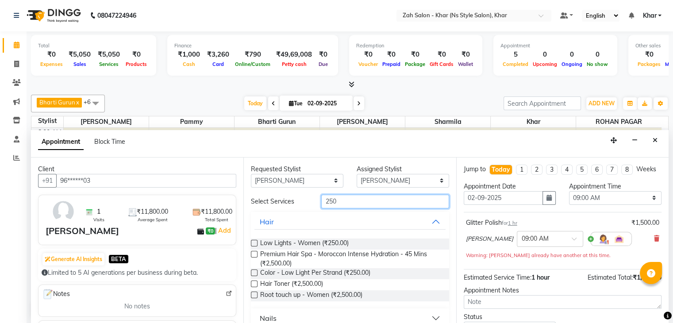
scroll to position [145, 0]
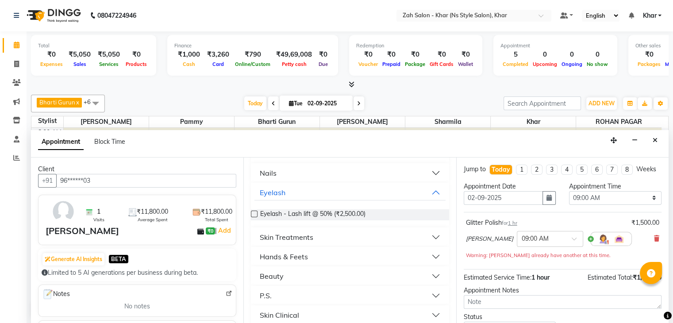
type input "250"
drag, startPoint x: 286, startPoint y: 175, endPoint x: 271, endPoint y: 173, distance: 15.3
click at [271, 173] on div "Nails" at bounding box center [268, 173] width 17 height 11
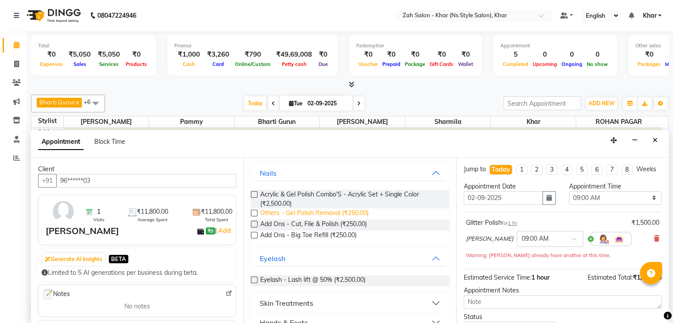
click at [299, 213] on span "Others - Gel Polish Removal (₹250.00)" at bounding box center [314, 213] width 108 height 11
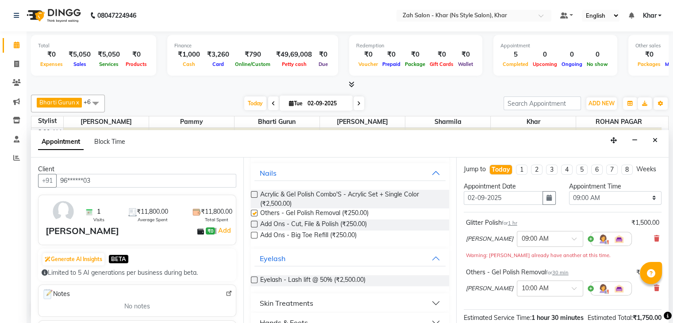
checkbox input "false"
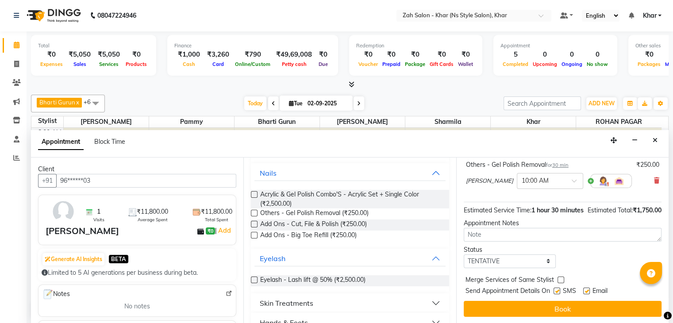
scroll to position [125, 0]
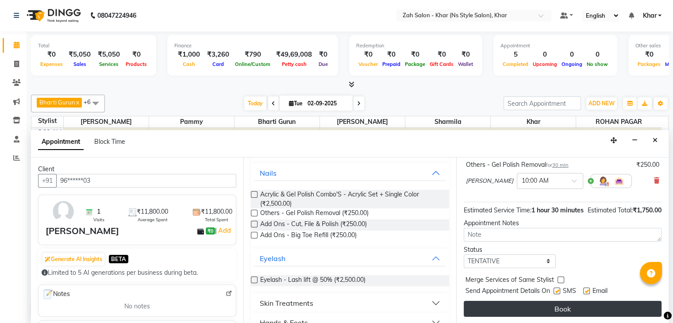
click at [573, 309] on button "Book" at bounding box center [563, 309] width 198 height 16
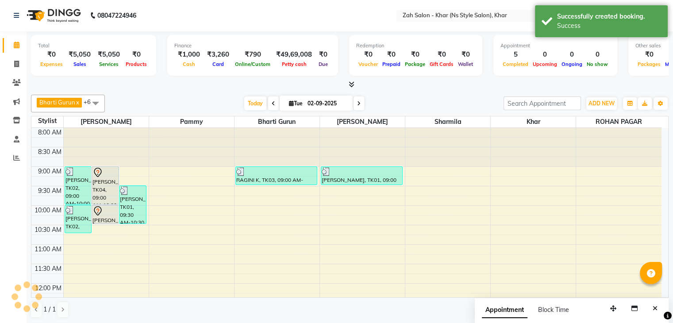
scroll to position [0, 0]
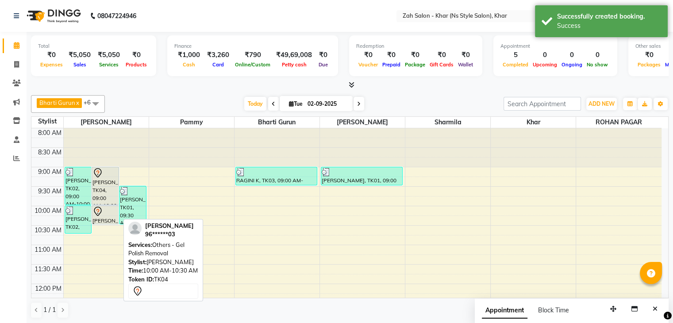
click at [108, 206] on div at bounding box center [105, 211] width 26 height 11
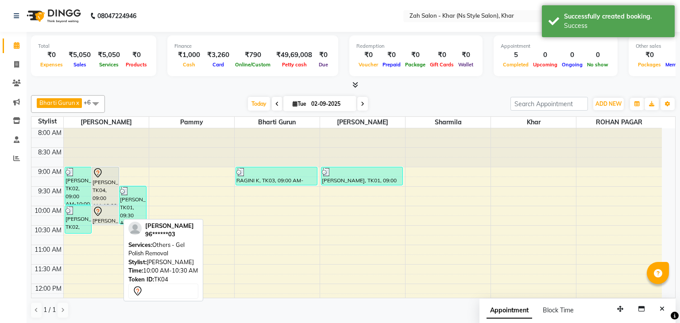
select select "7"
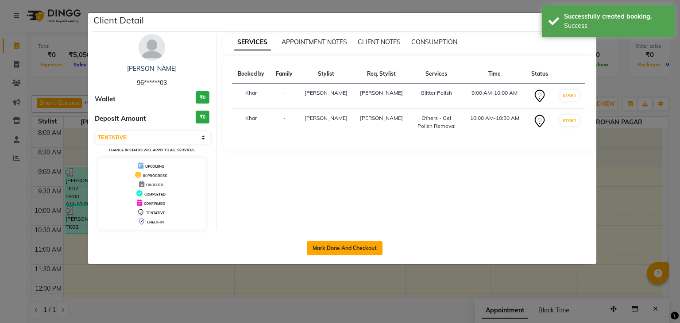
click at [349, 249] on button "Mark Done And Checkout" at bounding box center [345, 248] width 76 height 14
select select "service"
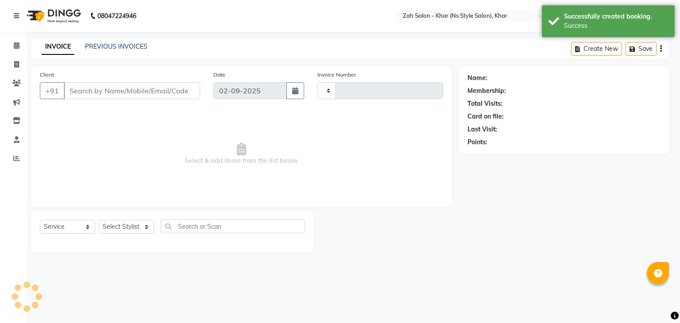
select select "select"
type input "1201"
select select "5619"
type input "96******03"
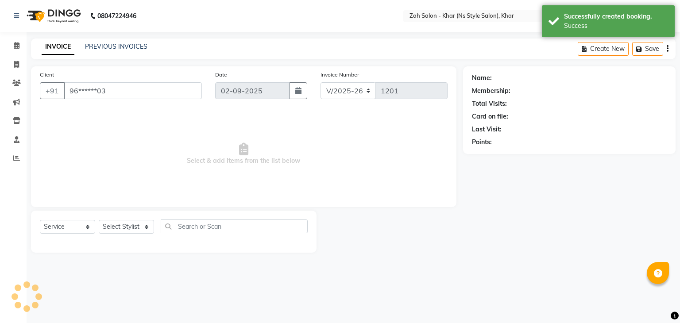
select select "38400"
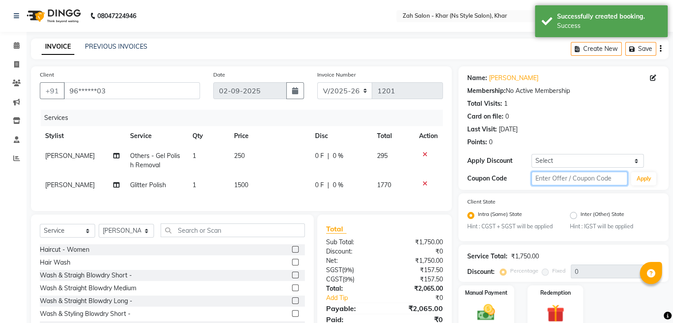
click at [539, 177] on input "text" at bounding box center [579, 179] width 96 height 14
type input "mg10"
click at [641, 179] on button "Apply" at bounding box center [643, 178] width 25 height 13
type input "10"
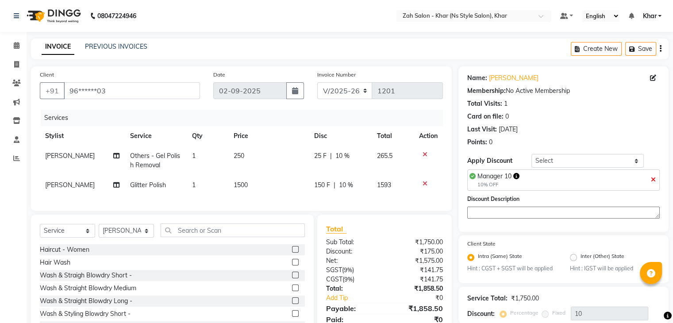
scroll to position [81, 0]
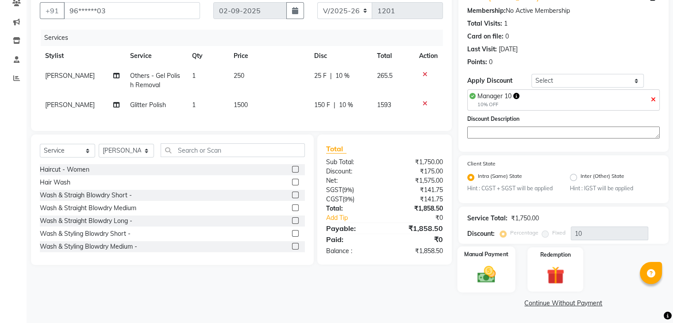
click at [481, 263] on div "Manual Payment" at bounding box center [486, 269] width 58 height 46
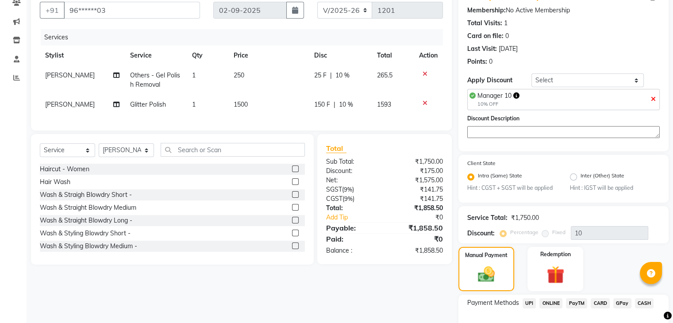
click at [535, 300] on span "UPI" at bounding box center [530, 303] width 14 height 10
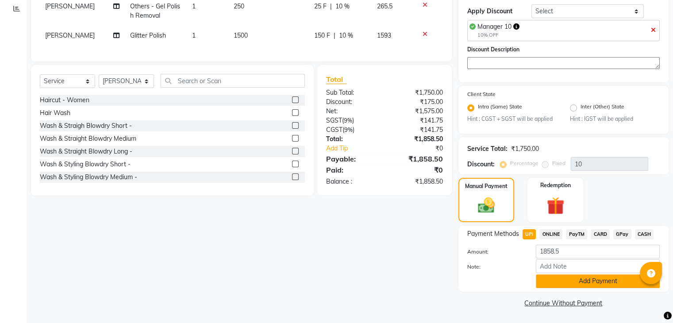
click at [593, 286] on button "Add Payment" at bounding box center [598, 281] width 124 height 14
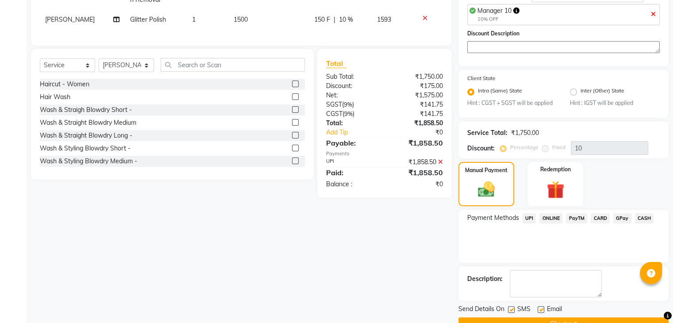
scroll to position [187, 0]
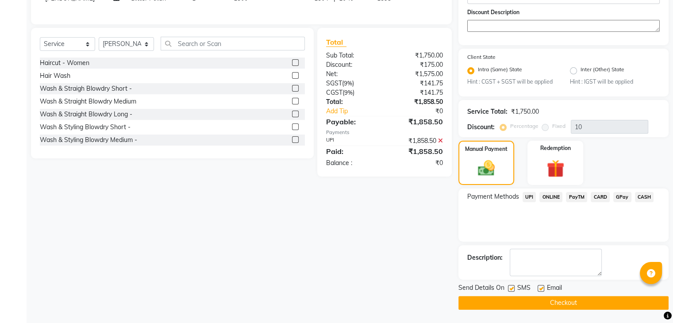
click at [623, 298] on button "Checkout" at bounding box center [563, 303] width 210 height 14
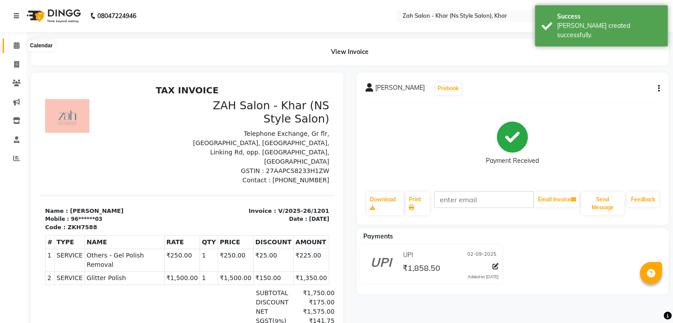
click at [16, 43] on icon at bounding box center [17, 45] width 6 height 7
